Goal: Task Accomplishment & Management: Use online tool/utility

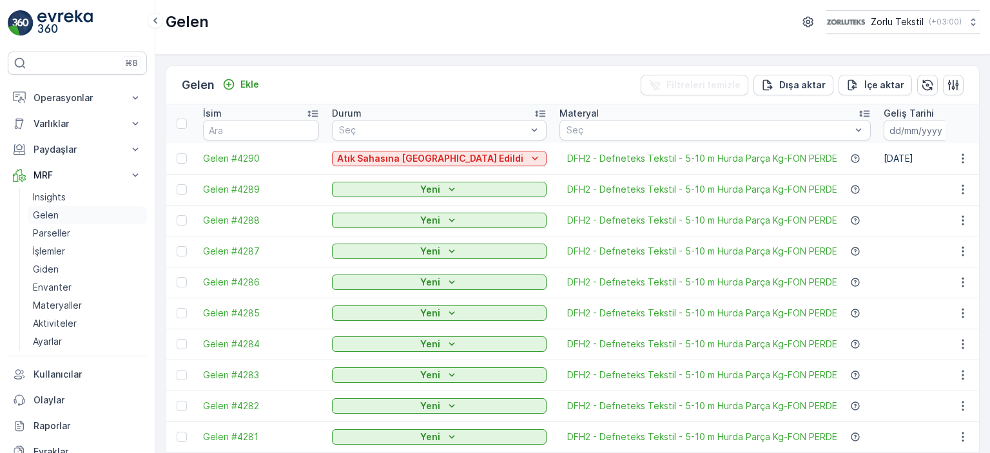
drag, startPoint x: 66, startPoint y: 211, endPoint x: 88, endPoint y: 213, distance: 22.0
click at [66, 212] on link "Gelen" at bounding box center [87, 215] width 119 height 18
click at [184, 119] on div at bounding box center [182, 124] width 10 height 10
click at [184, 119] on input "checkbox" at bounding box center [184, 119] width 0 height 0
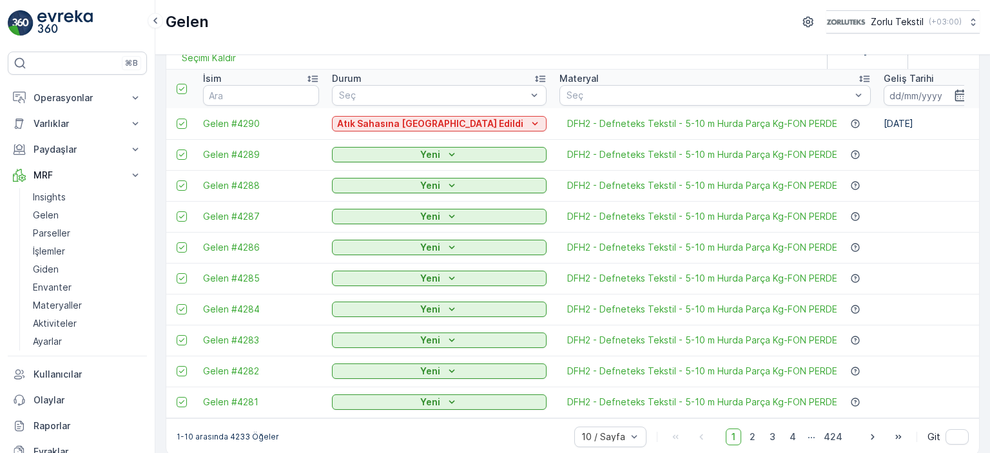
scroll to position [52, 0]
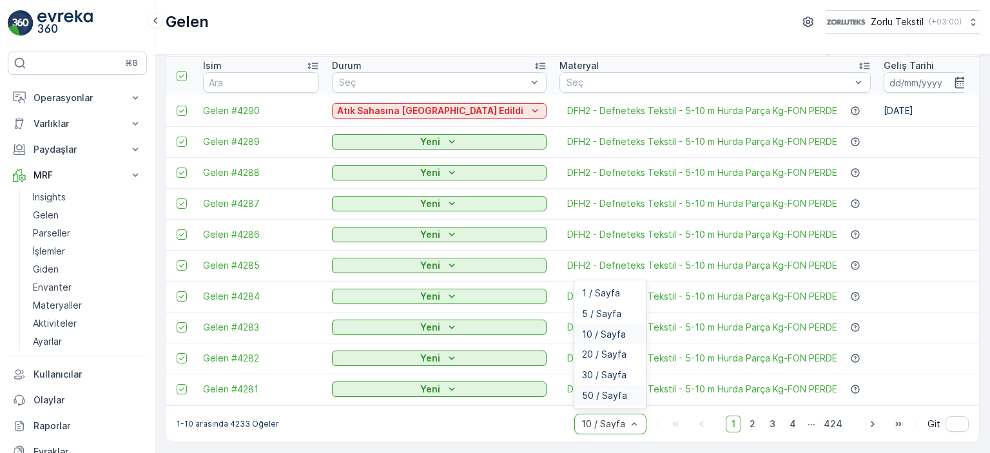
click at [611, 398] on span "50 / Sayfa" at bounding box center [604, 396] width 45 height 10
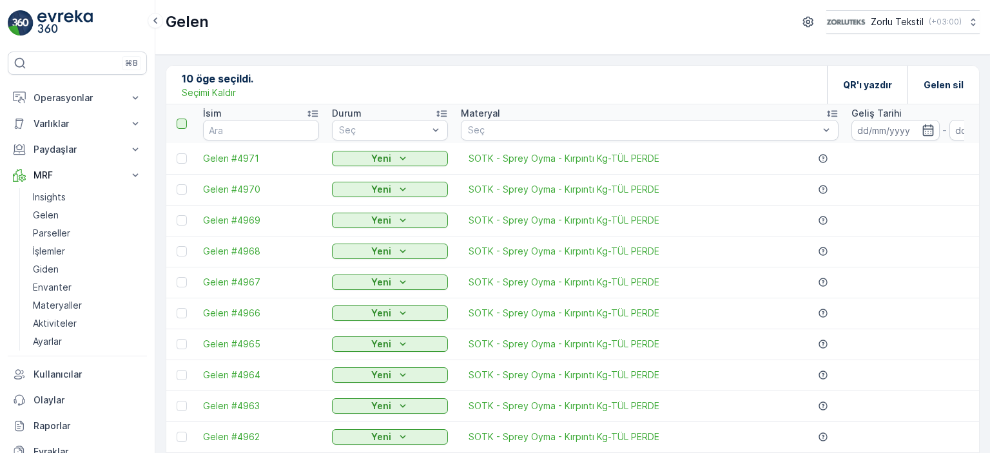
click at [181, 126] on div at bounding box center [182, 124] width 10 height 10
click at [184, 119] on input "checkbox" at bounding box center [184, 119] width 0 height 0
click at [181, 126] on icon at bounding box center [181, 123] width 9 height 9
click at [184, 119] on input "checkbox" at bounding box center [184, 119] width 0 height 0
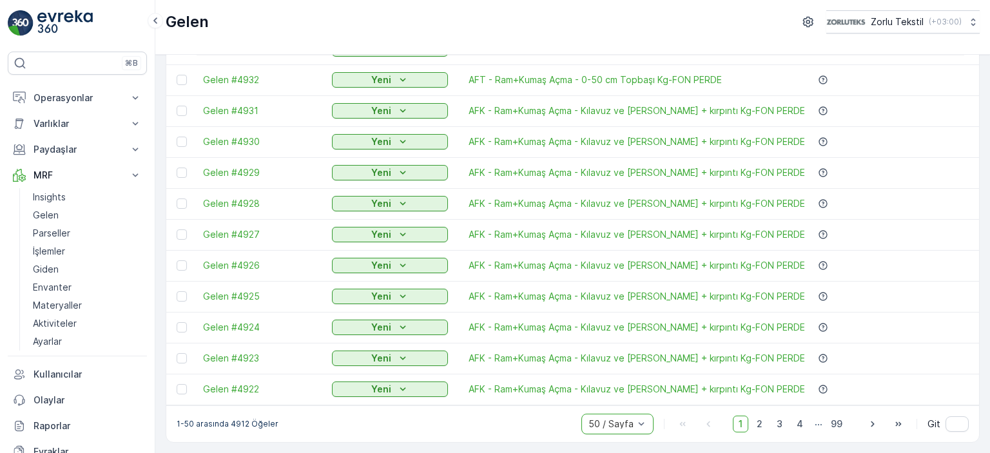
scroll to position [1290, 0]
click at [629, 420] on div at bounding box center [611, 424] width 48 height 10
click at [623, 397] on span "50 / Sayfa" at bounding box center [611, 396] width 45 height 10
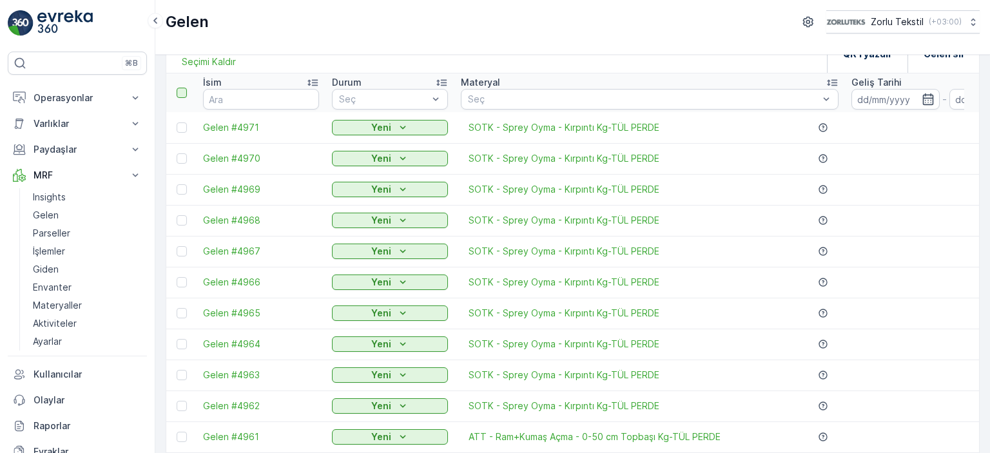
scroll to position [0, 0]
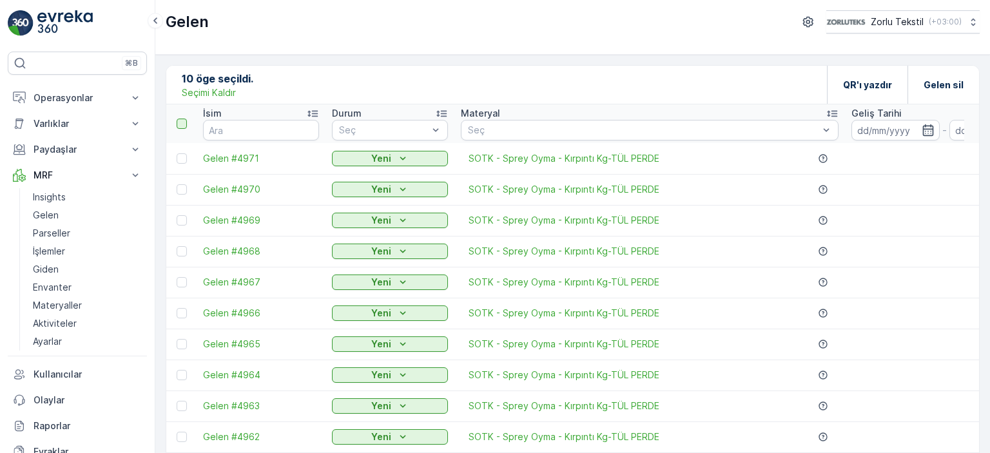
click at [307, 109] on icon at bounding box center [312, 113] width 13 height 13
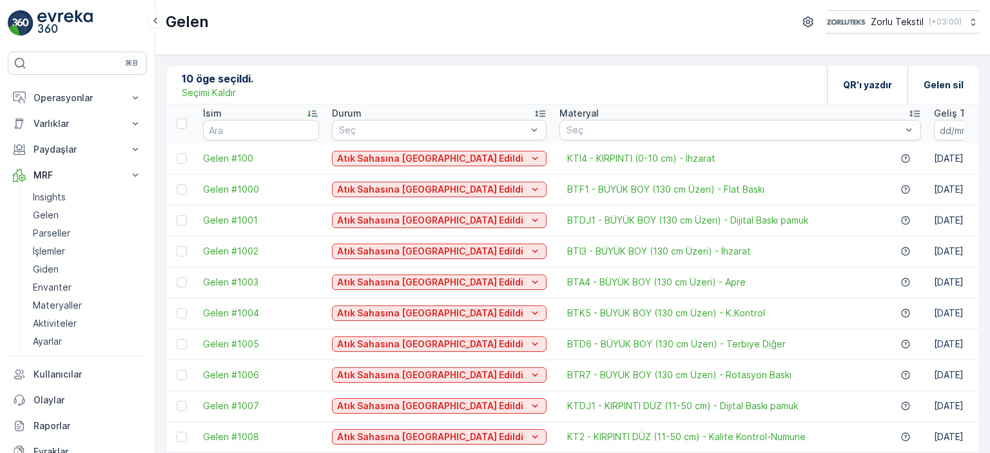
click at [313, 114] on icon at bounding box center [312, 113] width 13 height 13
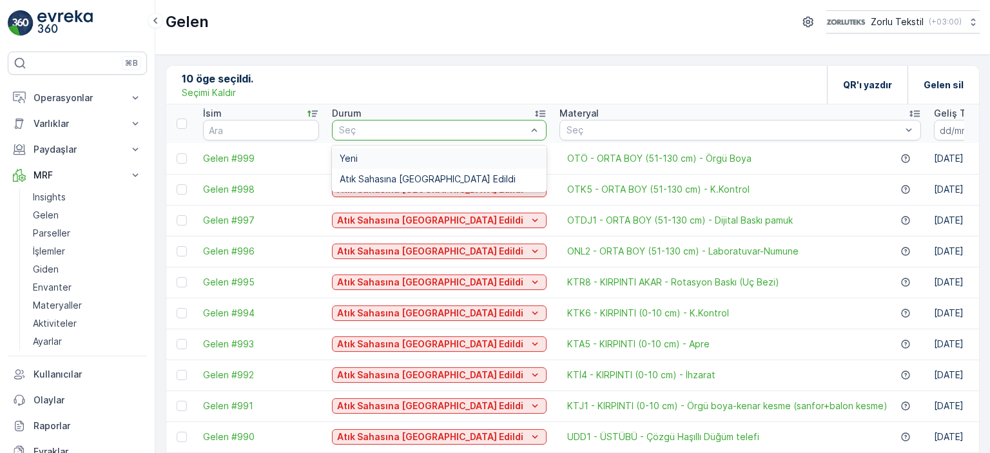
click at [391, 157] on div "Yeni" at bounding box center [439, 158] width 199 height 10
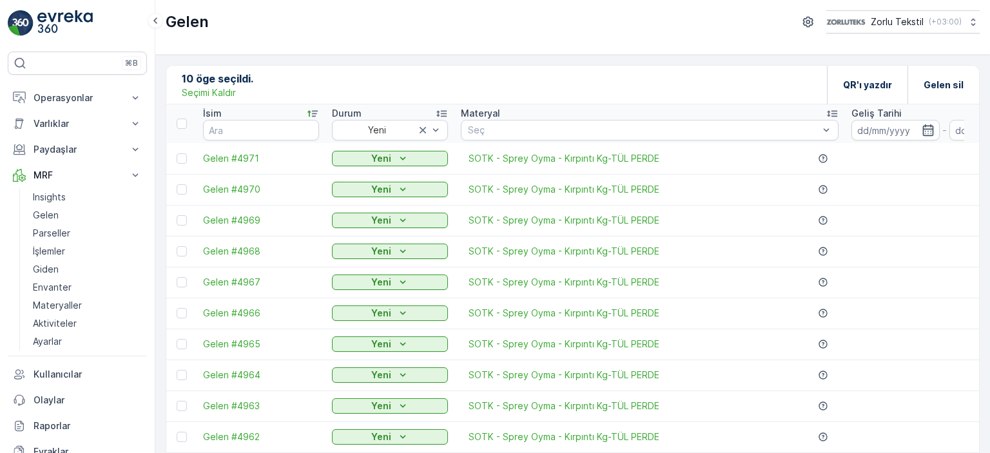
click at [196, 79] on p "10 öge seçildi." at bounding box center [218, 78] width 72 height 15
click at [194, 92] on p "Seçimi Kaldır" at bounding box center [209, 92] width 54 height 13
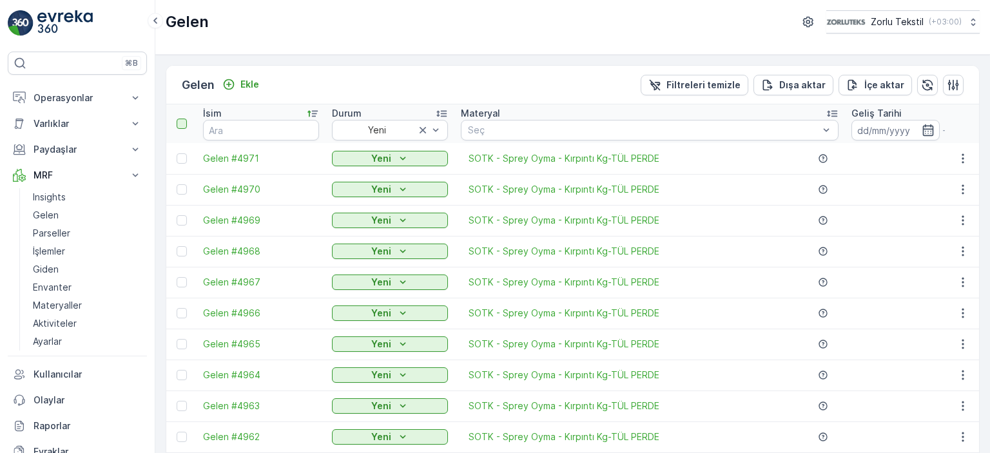
click at [180, 126] on div at bounding box center [182, 124] width 10 height 10
click at [184, 119] on input "checkbox" at bounding box center [184, 119] width 0 height 0
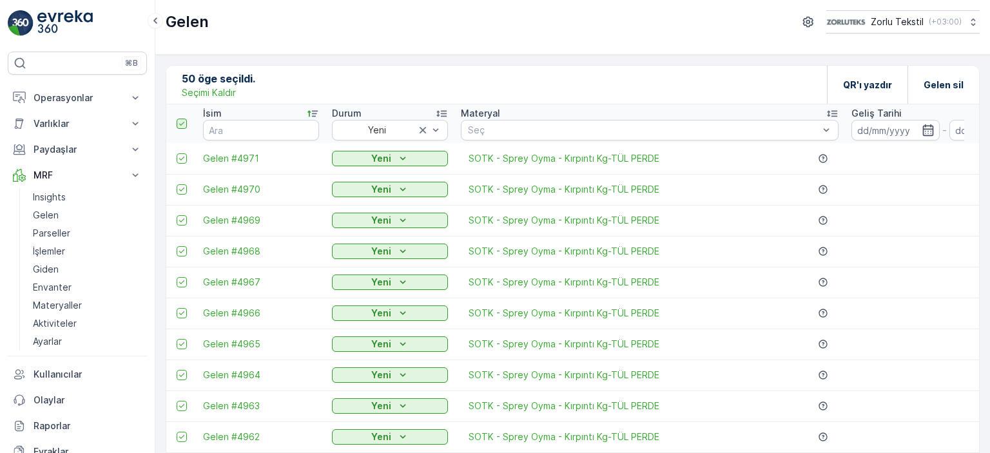
click at [184, 123] on icon at bounding box center [181, 123] width 9 height 9
click at [184, 119] on input "checkbox" at bounding box center [184, 119] width 0 height 0
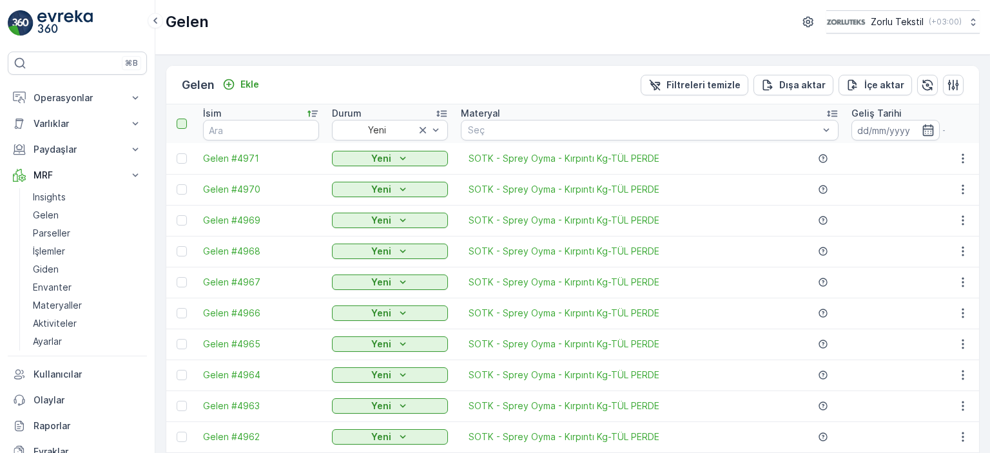
click at [212, 83] on p "Gelen" at bounding box center [198, 85] width 33 height 18
click at [181, 156] on div at bounding box center [182, 158] width 10 height 10
click at [177, 153] on input "checkbox" at bounding box center [177, 153] width 0 height 0
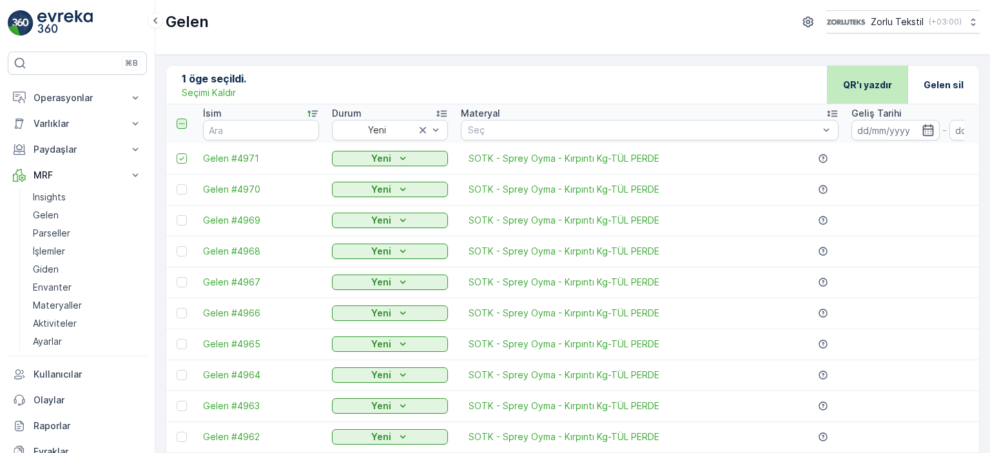
click at [847, 82] on p "QR'ı yazdır" at bounding box center [867, 85] width 49 height 13
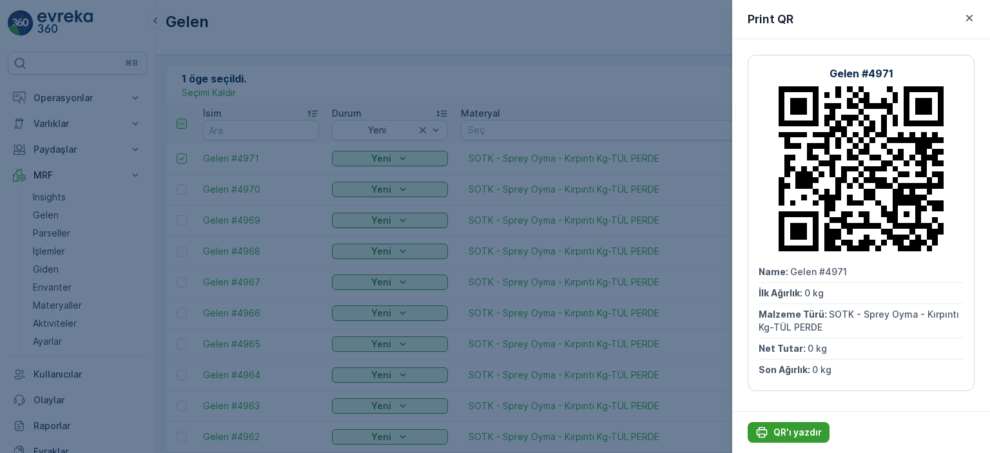
click at [789, 435] on p "QR'ı yazdır" at bounding box center [798, 432] width 48 height 13
click at [967, 19] on icon "button" at bounding box center [969, 18] width 13 height 13
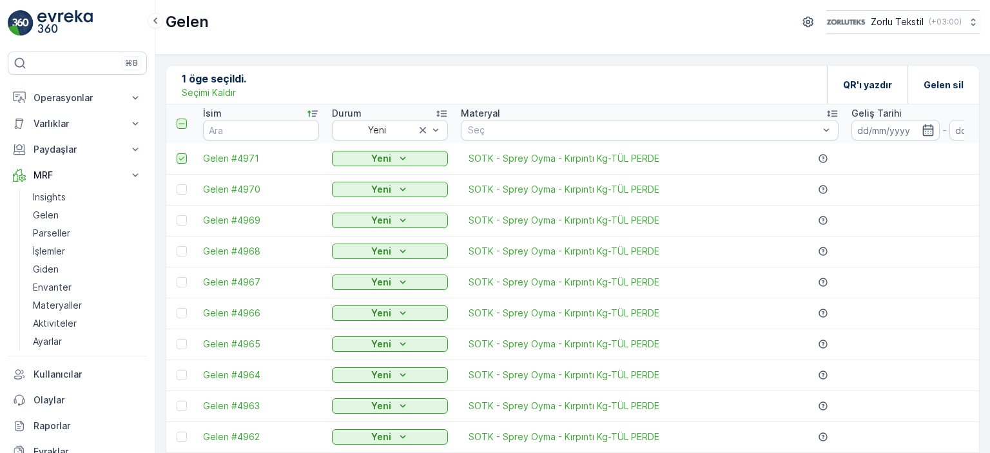
click at [183, 159] on icon at bounding box center [181, 158] width 9 height 9
click at [177, 153] on input "checkbox" at bounding box center [177, 153] width 0 height 0
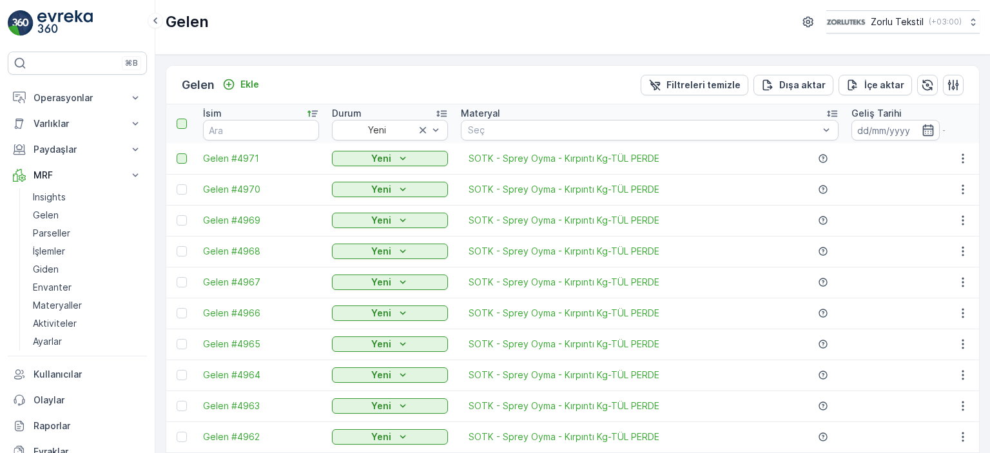
click at [634, 35] on div "Gelen Zorlu Tekstil ( +03:00 )" at bounding box center [572, 27] width 835 height 55
click at [589, 72] on div "Gelen Ekle Filtreleri temizle Dışa aktar İçe aktar" at bounding box center [572, 85] width 813 height 39
